Goal: Information Seeking & Learning: Learn about a topic

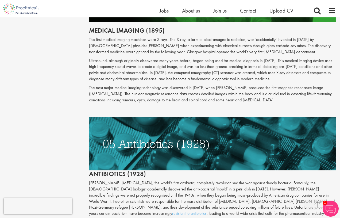
scroll to position [669, 0]
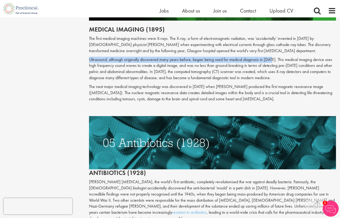
drag, startPoint x: 274, startPoint y: 52, endPoint x: 87, endPoint y: 51, distance: 187.1
click at [87, 51] on div "The top 10 medical advances in history Author: [PERSON_NAME] Posting date: [DAT…" at bounding box center [212, 121] width 255 height 1461
copy p "Ultrasound, although originally discovered many years before, began being used …"
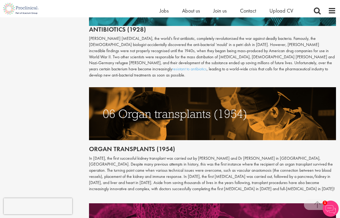
scroll to position [812, 0]
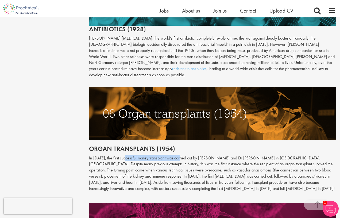
drag, startPoint x: 130, startPoint y: 138, endPoint x: 181, endPoint y: 139, distance: 51.3
click at [181, 155] on p "In [DATE], the first successful kidney transplant was carried out by [PERSON_NA…" at bounding box center [212, 173] width 247 height 37
copy p "rst successful kidney transplant"
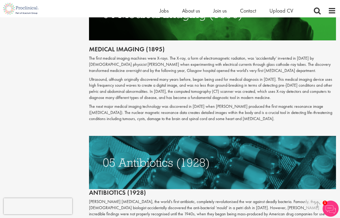
scroll to position [652, 0]
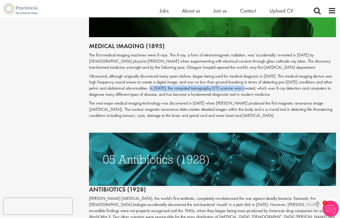
drag, startPoint x: 155, startPoint y: 80, endPoint x: 249, endPoint y: 82, distance: 94.1
click at [249, 82] on p "Ultrasound, although originally discovered many years before, began being used …" at bounding box center [212, 85] width 247 height 24
copy p "1967, the computed tomography (CT) scanner was create"
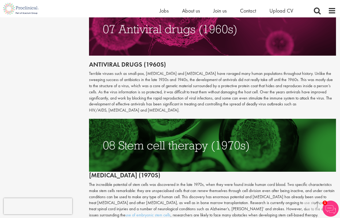
scroll to position [1014, 0]
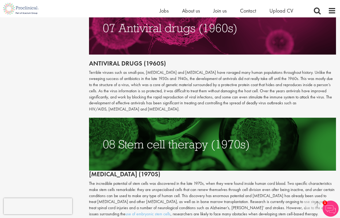
click at [176, 60] on h2 "Antiviral drugs (1960s)" at bounding box center [212, 63] width 247 height 7
click at [177, 60] on h2 "Antiviral drugs (1960s)" at bounding box center [212, 63] width 247 height 7
drag, startPoint x: 89, startPoint y: 44, endPoint x: 175, endPoint y: 45, distance: 85.8
click at [175, 60] on h2 "Antiviral drugs (1960s)" at bounding box center [212, 63] width 247 height 7
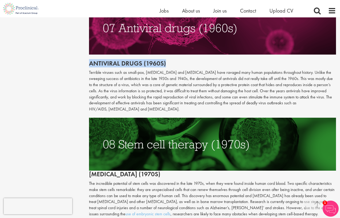
copy span "Antiviral drugs (1960s)"
drag, startPoint x: 171, startPoint y: 148, endPoint x: 86, endPoint y: 150, distance: 85.0
copy h2 "[MEDICAL_DATA] (1970s)"
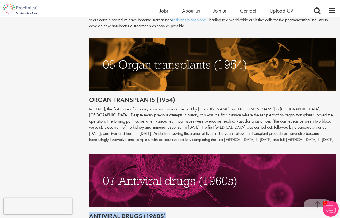
scroll to position [860, 0]
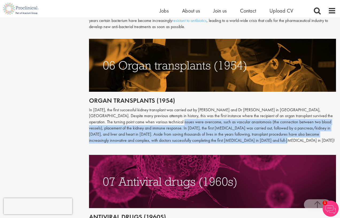
drag, startPoint x: 240, startPoint y: 121, endPoint x: 150, endPoint y: 101, distance: 92.2
click at [150, 107] on p "In [DATE], the first successful kidney transplant was carried out by [PERSON_NA…" at bounding box center [212, 125] width 247 height 37
click at [240, 121] on p "In [DATE], the first successful kidney transplant was carried out by [PERSON_NA…" at bounding box center [212, 125] width 247 height 37
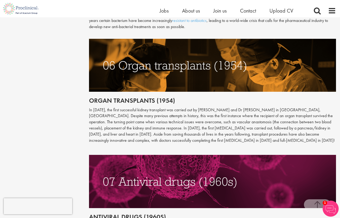
click at [240, 121] on p "In [DATE], the first successful kidney transplant was carried out by [PERSON_NA…" at bounding box center [212, 125] width 247 height 37
click at [242, 121] on p "In [DATE], the first successful kidney transplant was carried out by [PERSON_NA…" at bounding box center [212, 125] width 247 height 37
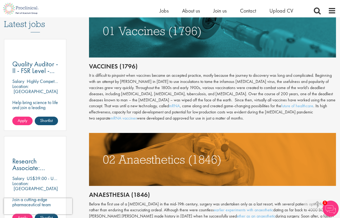
scroll to position [282, 0]
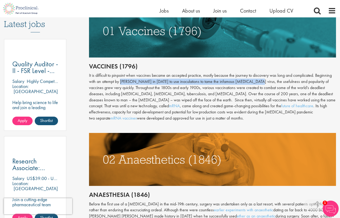
drag, startPoint x: 120, startPoint y: 79, endPoint x: 250, endPoint y: 80, distance: 130.2
click at [250, 80] on div "It is difficult to pinpoint when vaccines became an accepted practice, mostly b…" at bounding box center [212, 96] width 247 height 49
copy div "[PERSON_NAME] in [DATE] to use inoculations to tame the infamous [MEDICAL_DATA]…"
